Goal: Find specific page/section: Find specific page/section

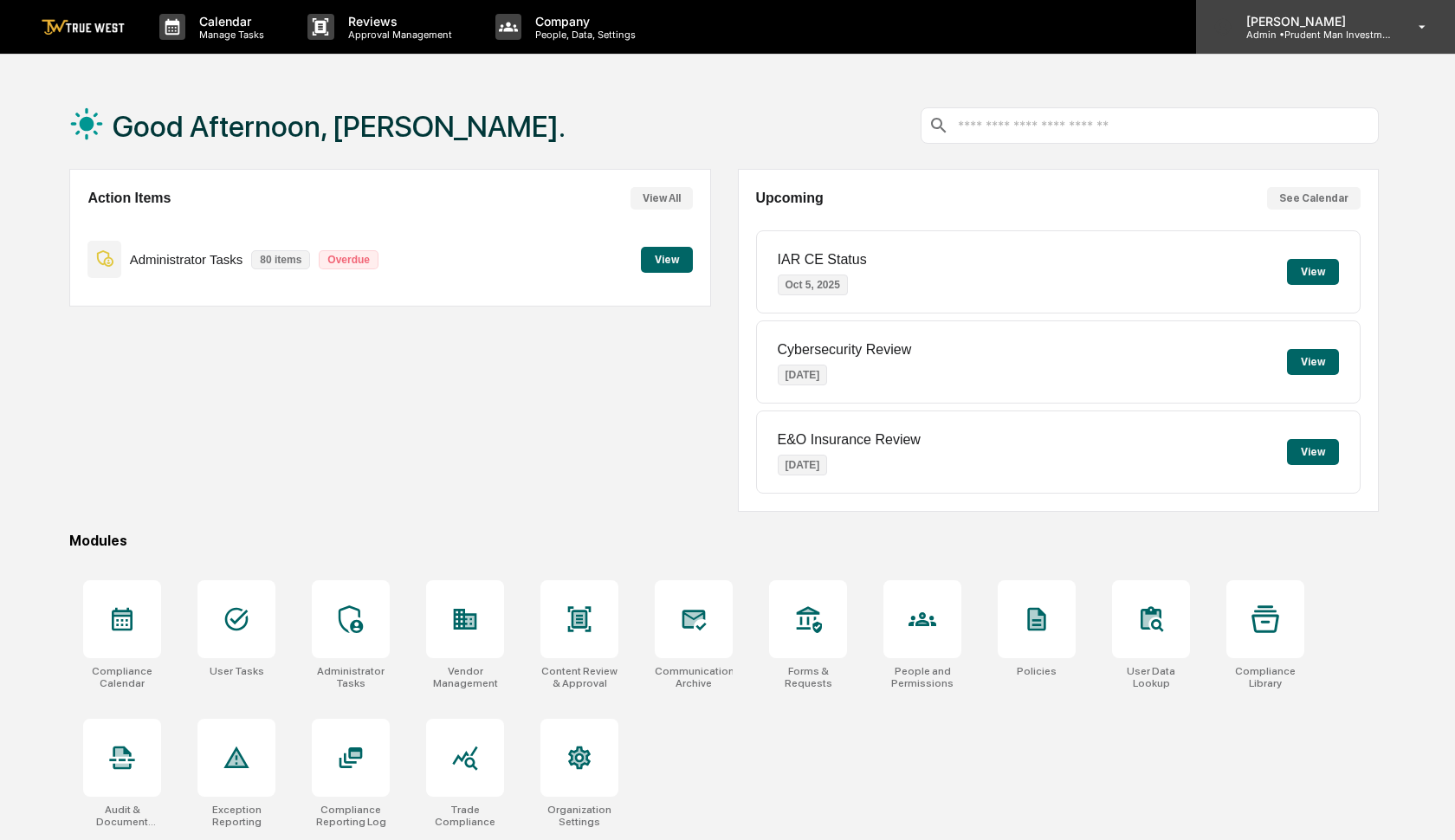
click at [1335, 26] on p "[PERSON_NAME]" at bounding box center [1312, 22] width 161 height 15
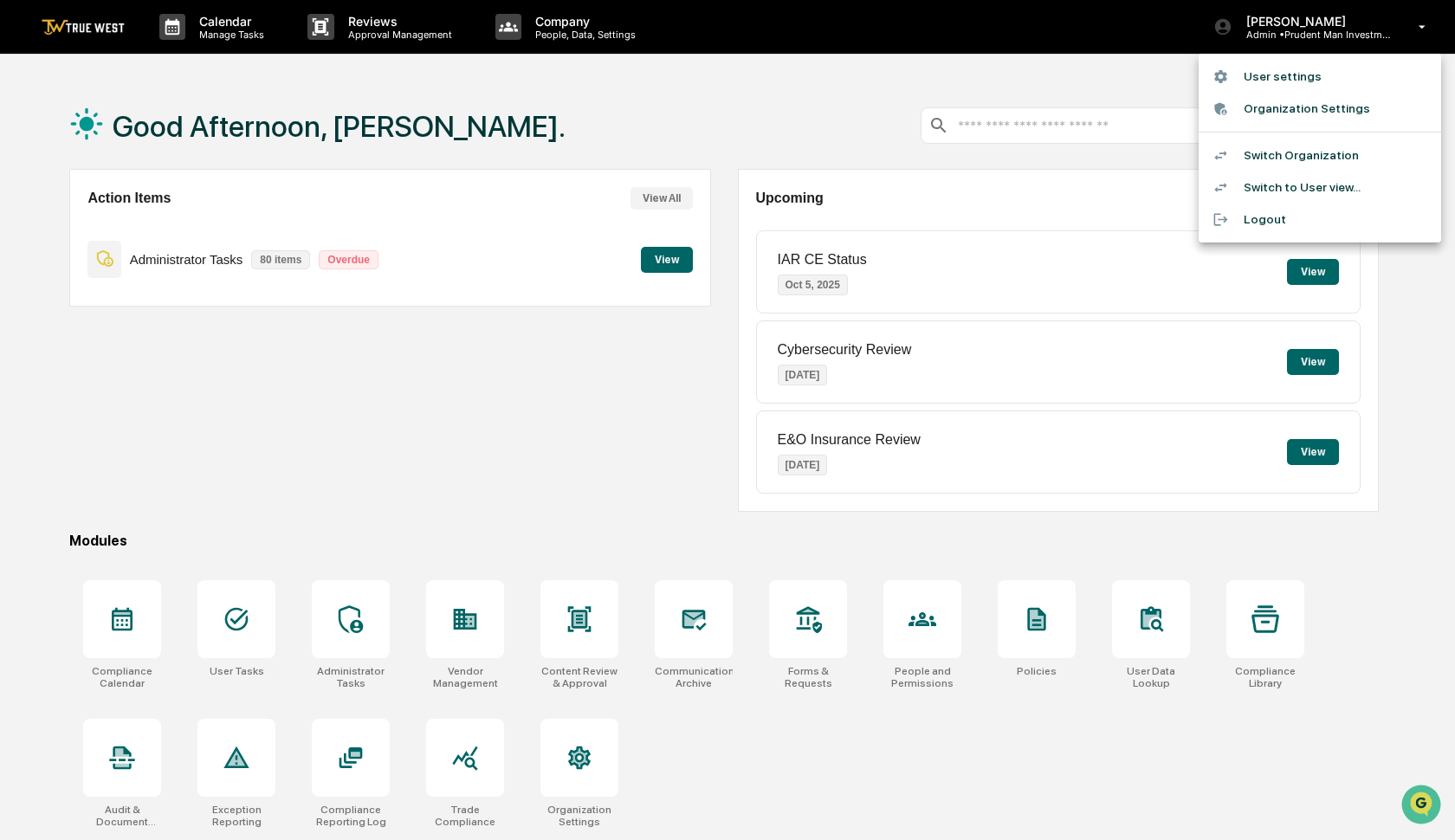
click at [350, 635] on div at bounding box center [727, 420] width 1455 height 840
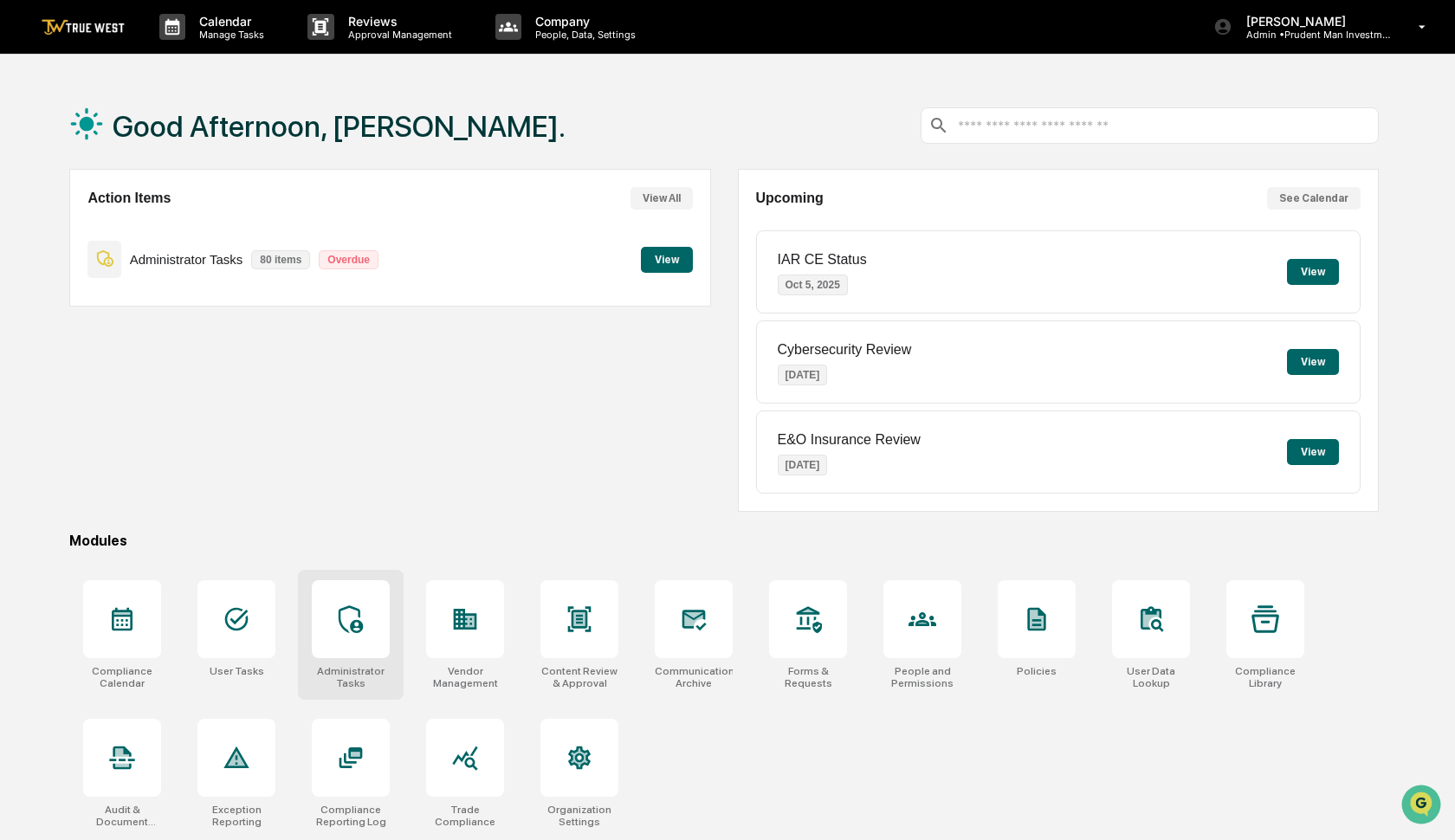
click at [351, 623] on icon at bounding box center [351, 618] width 25 height 27
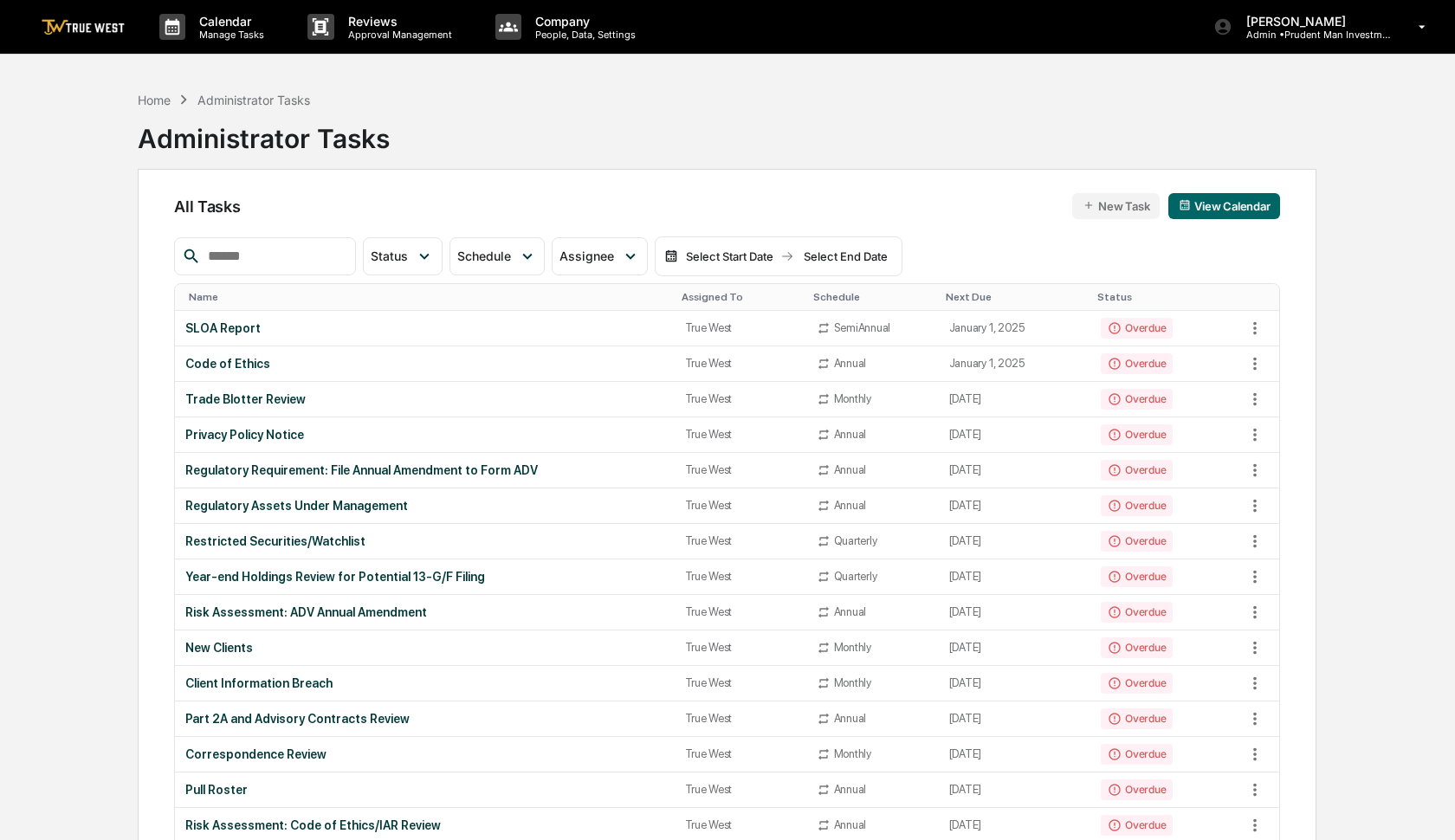
click at [310, 258] on input "text" at bounding box center [275, 257] width 147 height 23
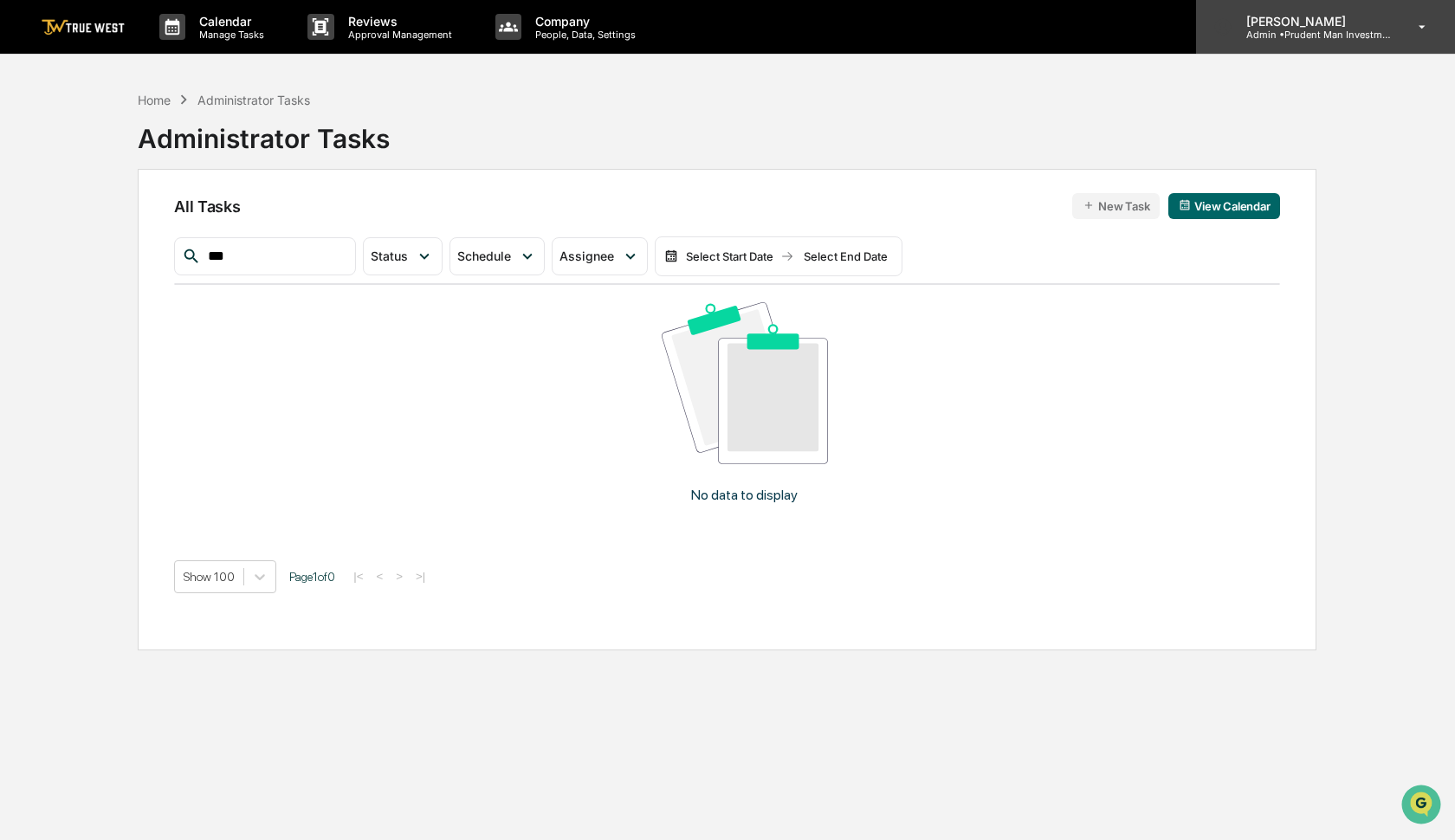
type input "***"
click at [1307, 38] on p "Admin • Prudent Man Investment Management" at bounding box center [1312, 34] width 161 height 12
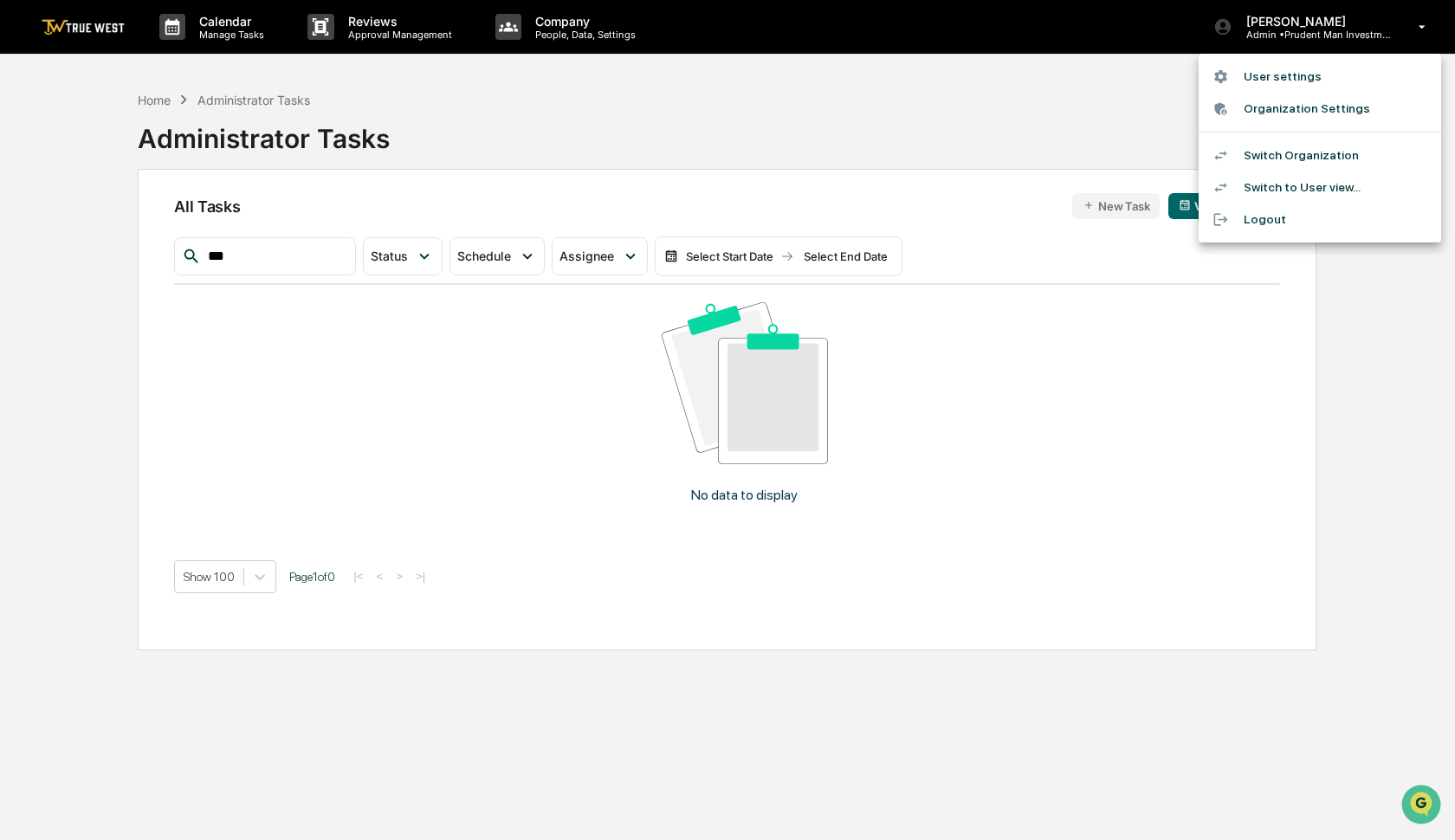
click at [1287, 155] on li "Switch Organization" at bounding box center [1319, 156] width 243 height 32
